Goal: Information Seeking & Learning: Learn about a topic

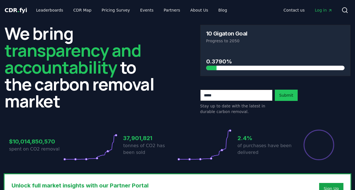
scroll to position [452, 0]
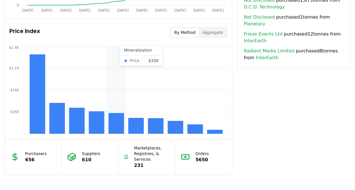
click at [120, 114] on rect at bounding box center [117, 123] width 16 height 21
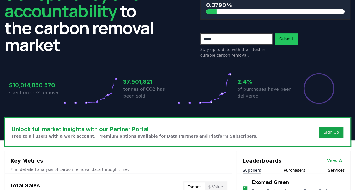
scroll to position [0, 0]
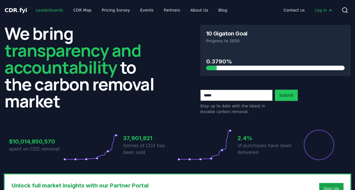
click at [53, 11] on link "Leaderboards" at bounding box center [50, 10] width 36 height 10
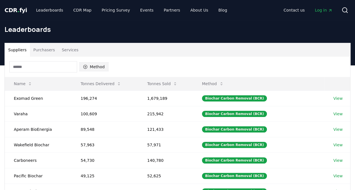
click at [94, 66] on button "Method" at bounding box center [93, 66] width 29 height 9
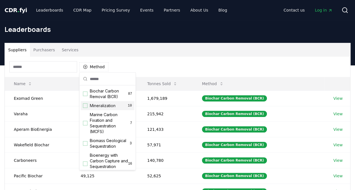
click at [83, 105] on div "Suggestions" at bounding box center [85, 106] width 5 height 5
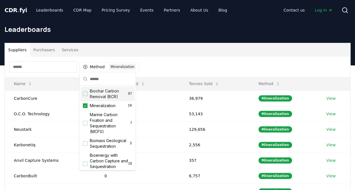
click at [192, 54] on div "Suppliers Purchasers Services" at bounding box center [178, 50] width 346 height 14
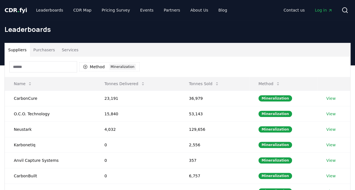
click at [9, 9] on span "CDR . fyi" at bounding box center [16, 10] width 23 height 7
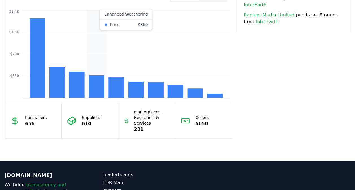
scroll to position [480, 0]
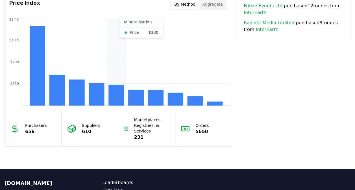
click at [114, 88] on rect at bounding box center [117, 95] width 16 height 21
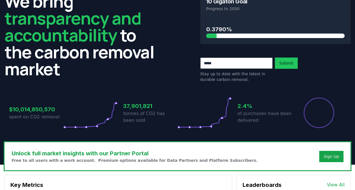
scroll to position [0, 0]
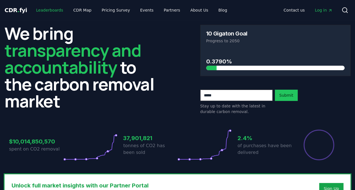
click at [53, 12] on link "Leaderboards" at bounding box center [50, 10] width 36 height 10
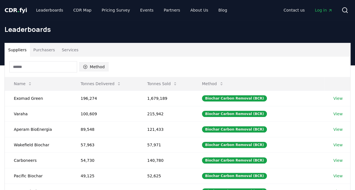
click at [96, 66] on button "Method" at bounding box center [93, 66] width 29 height 9
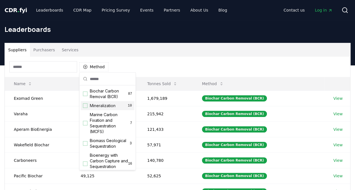
click at [84, 106] on div "Suggestions" at bounding box center [85, 106] width 5 height 5
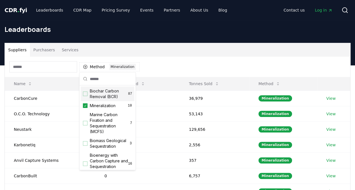
click at [173, 61] on div "Method 1 Mineralization" at bounding box center [178, 67] width 346 height 20
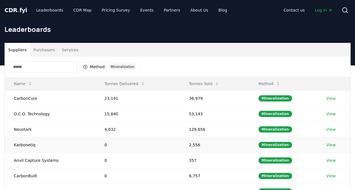
click at [21, 141] on td "Karbonetiq" at bounding box center [50, 145] width 91 height 16
copy td "Karbonetiq"
click at [14, 9] on span "CDR . fyi" at bounding box center [16, 10] width 23 height 7
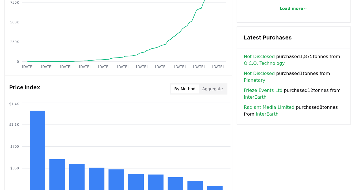
scroll to position [452, 0]
